Goal: Information Seeking & Learning: Learn about a topic

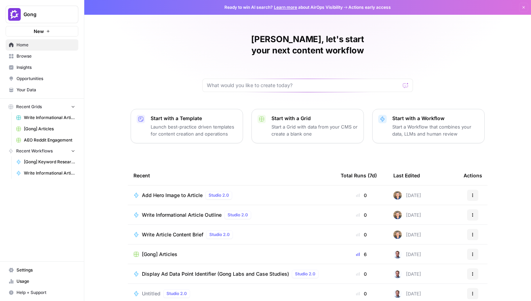
click at [37, 54] on span "Browse" at bounding box center [45, 56] width 59 height 6
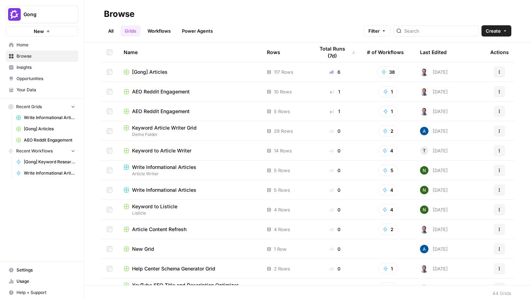
click at [39, 66] on span "Insights" at bounding box center [45, 67] width 59 height 6
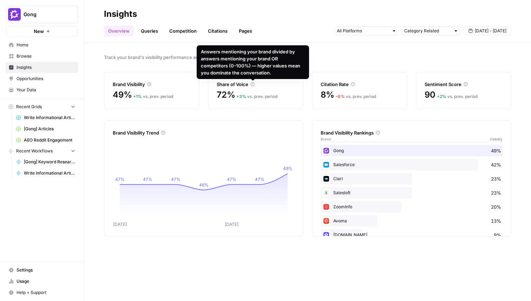
click at [181, 35] on link "Competition" at bounding box center [183, 30] width 36 height 11
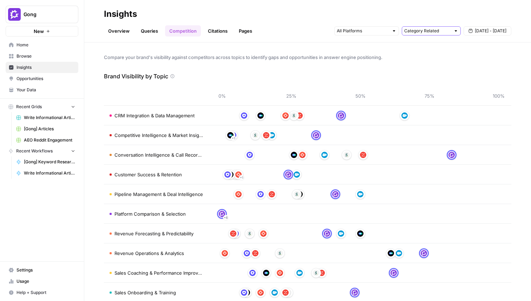
click at [438, 31] on input "text" at bounding box center [427, 30] width 46 height 7
type input "Category Related"
click at [383, 32] on input "text" at bounding box center [363, 30] width 52 height 7
click at [283, 67] on div "Compare your brand's visibility against competitors across topics to identify g…" at bounding box center [307, 171] width 446 height 258
click at [223, 25] on link "Citations" at bounding box center [218, 30] width 28 height 11
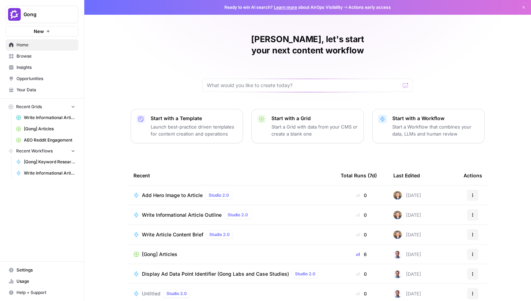
click at [47, 54] on span "Browse" at bounding box center [45, 56] width 59 height 6
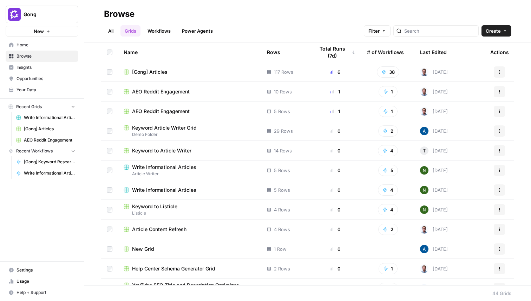
click at [46, 68] on span "Insights" at bounding box center [45, 67] width 59 height 6
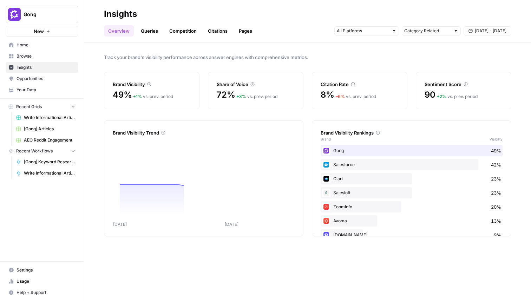
click at [241, 34] on link "Pages" at bounding box center [245, 30] width 22 height 11
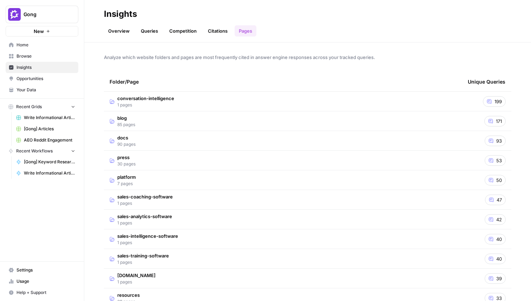
click at [196, 98] on td "conversation-intelligence 1 pages" at bounding box center [283, 101] width 358 height 19
click at [194, 125] on div "[URL][DOMAIN_NAME] Go to page" at bounding box center [283, 121] width 347 height 8
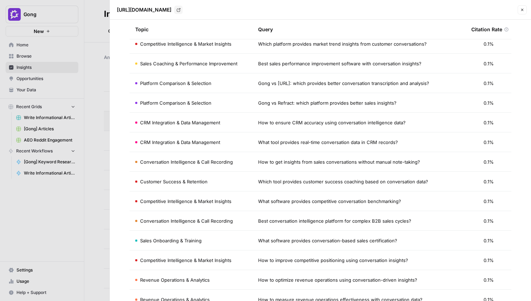
scroll to position [1332, 0]
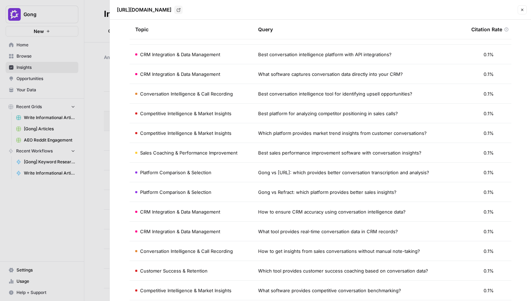
click at [524, 7] on button "Close" at bounding box center [521, 9] width 9 height 9
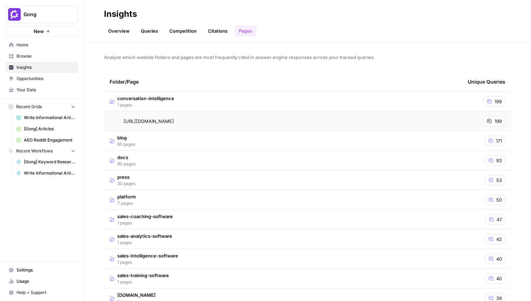
click at [212, 25] on link "Citations" at bounding box center [218, 30] width 28 height 11
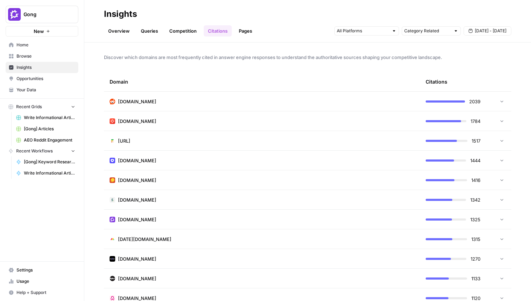
click at [143, 99] on td "[DOMAIN_NAME]" at bounding box center [262, 101] width 316 height 19
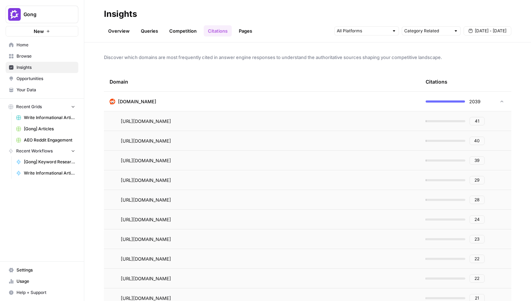
scroll to position [11, 0]
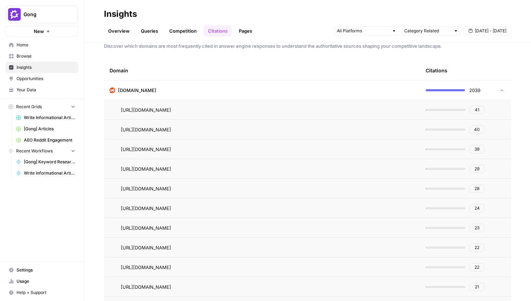
click at [171, 91] on td "[DOMAIN_NAME]" at bounding box center [262, 89] width 316 height 19
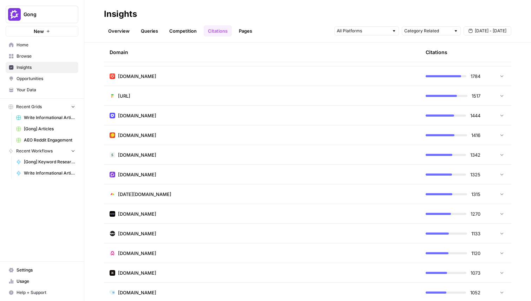
scroll to position [51, 0]
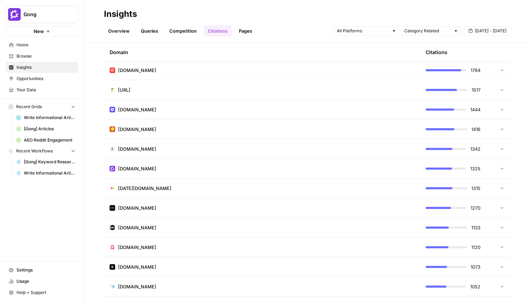
click at [157, 152] on td "[DOMAIN_NAME]" at bounding box center [262, 148] width 316 height 19
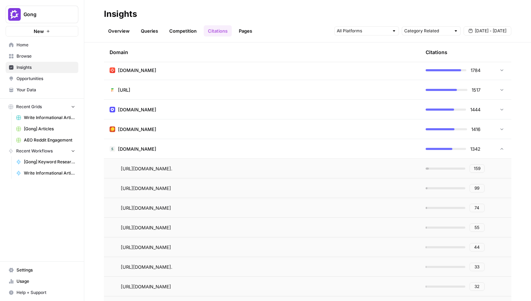
click at [158, 148] on td "[DOMAIN_NAME]" at bounding box center [262, 148] width 316 height 19
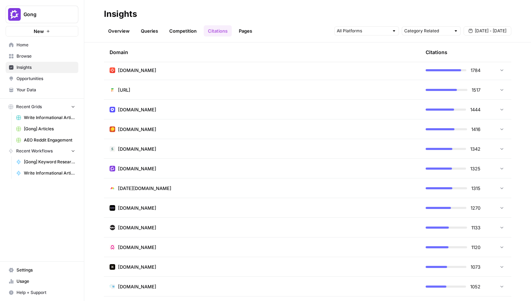
click at [155, 126] on td "[DOMAIN_NAME]" at bounding box center [262, 128] width 316 height 19
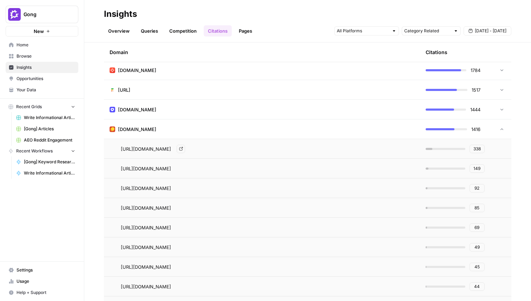
click at [183, 148] on icon "Go to page https://croclub.com/tools/best-conversation-intelligence-software/" at bounding box center [181, 149] width 4 height 4
click at [183, 109] on td "[DOMAIN_NAME]" at bounding box center [262, 109] width 316 height 19
click at [184, 128] on icon "Go to page https://www.outreach.io/resources/blog/conversation-intelligence#:~:…" at bounding box center [182, 129] width 4 height 4
click at [158, 25] on div "Overview Queries Competition Citations Pages Category Related [DATE] - [DATE]" at bounding box center [307, 28] width 407 height 17
click at [155, 30] on link "Queries" at bounding box center [150, 30] width 26 height 11
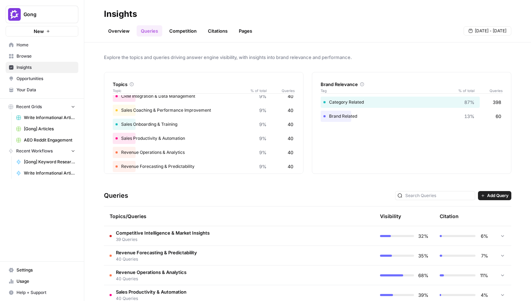
scroll to position [52, 0]
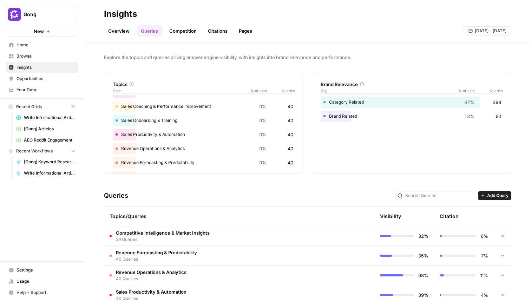
click at [188, 237] on span "39 Queries" at bounding box center [163, 239] width 94 height 6
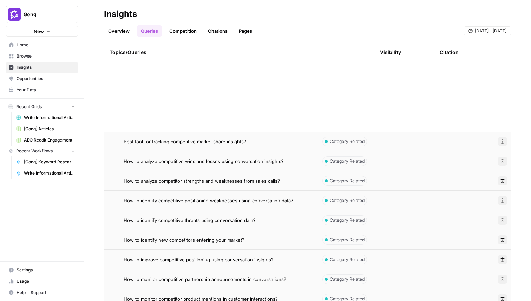
scroll to position [114, 0]
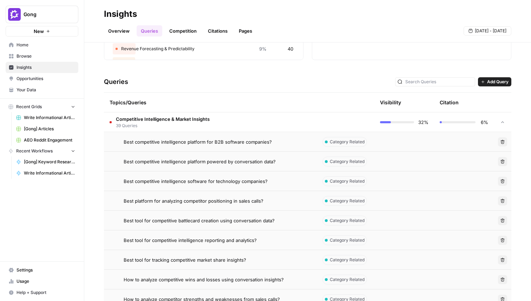
click at [500, 122] on icon at bounding box center [502, 122] width 5 height 5
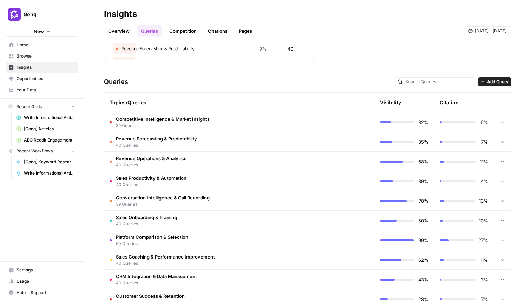
click at [496, 141] on td at bounding box center [503, 141] width 18 height 19
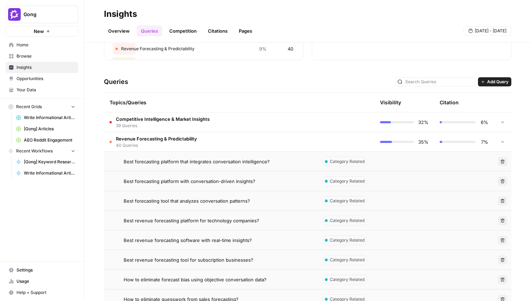
click at [496, 141] on td at bounding box center [503, 141] width 18 height 19
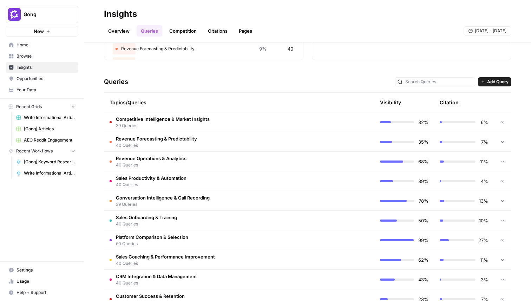
click at [503, 160] on icon at bounding box center [502, 161] width 5 height 5
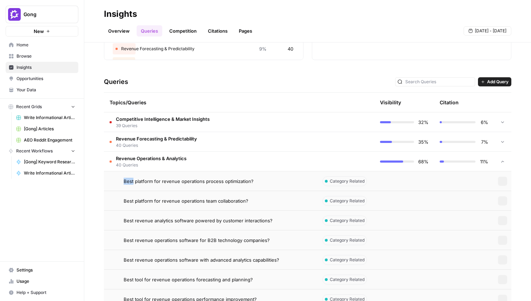
click at [503, 160] on icon at bounding box center [502, 161] width 6 height 6
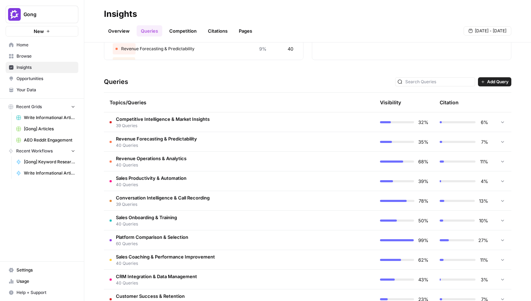
click at [505, 183] on td at bounding box center [503, 180] width 18 height 19
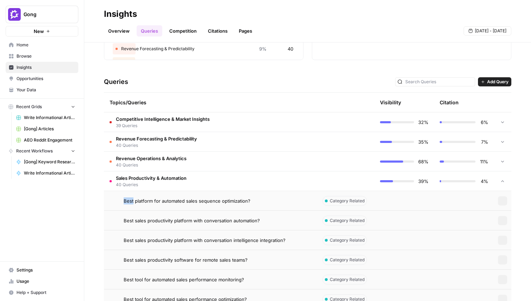
click at [505, 183] on td at bounding box center [503, 180] width 18 height 19
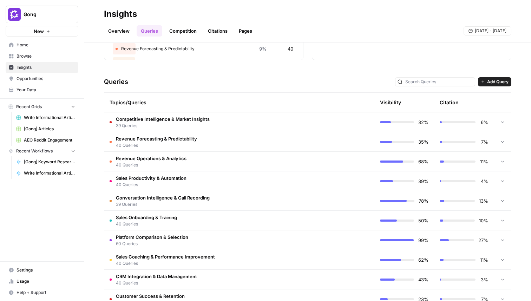
scroll to position [145, 0]
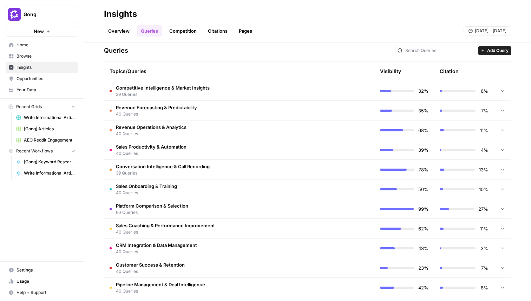
click at [504, 191] on div at bounding box center [502, 188] width 6 height 19
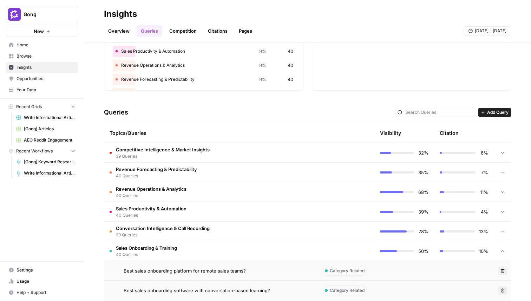
scroll to position [82, 0]
click at [498, 248] on td at bounding box center [503, 251] width 18 height 19
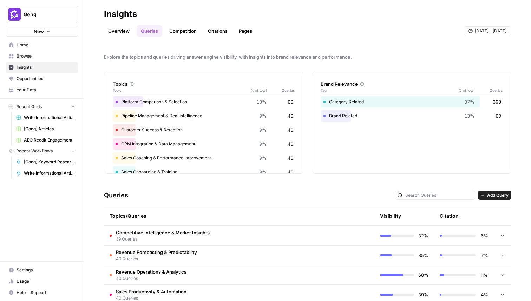
scroll to position [0, 0]
click at [243, 29] on link "Pages" at bounding box center [245, 30] width 22 height 11
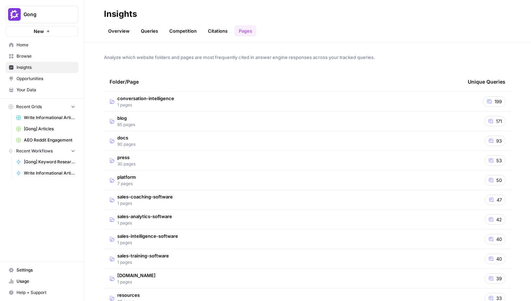
click at [165, 101] on span "conversation-intelligence" at bounding box center [145, 98] width 57 height 7
click at [47, 76] on span "Opportunities" at bounding box center [45, 78] width 59 height 6
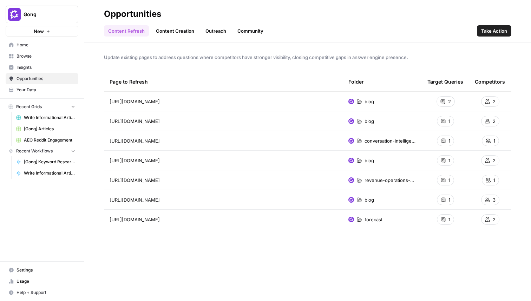
click at [23, 68] on span "Insights" at bounding box center [45, 67] width 59 height 6
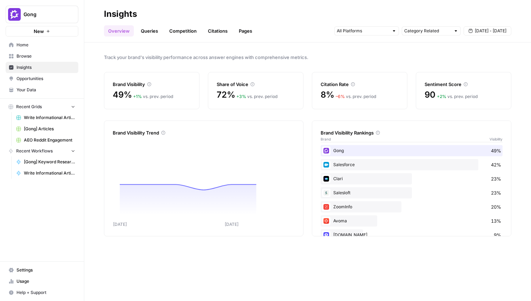
click at [245, 31] on link "Pages" at bounding box center [245, 30] width 22 height 11
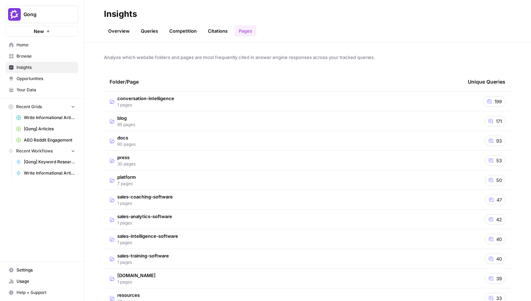
click at [195, 104] on td "conversation-intelligence 1 pages" at bounding box center [283, 101] width 358 height 19
click at [40, 73] on link "Opportunities" at bounding box center [42, 78] width 73 height 11
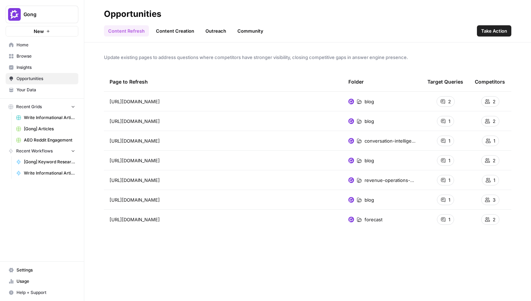
click at [440, 99] on icon at bounding box center [442, 101] width 5 height 5
click at [163, 31] on link "Content Creation" at bounding box center [175, 30] width 47 height 11
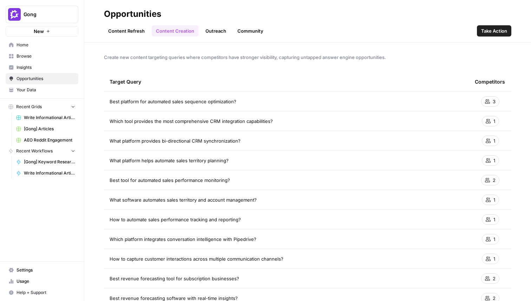
drag, startPoint x: 175, startPoint y: 103, endPoint x: 161, endPoint y: 114, distance: 17.5
click at [220, 25] on link "Outreach" at bounding box center [215, 30] width 29 height 11
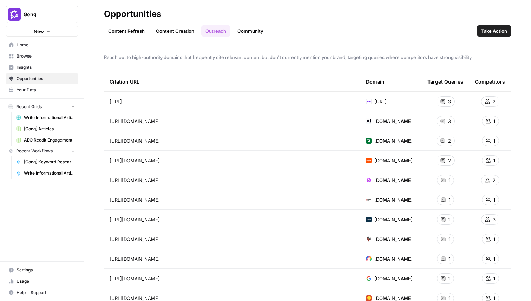
click at [165, 27] on link "Content Creation" at bounding box center [175, 30] width 47 height 11
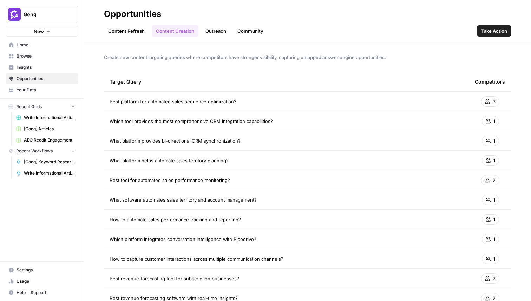
click at [120, 28] on link "Content Refresh" at bounding box center [126, 30] width 45 height 11
